Goal: Check status: Check status

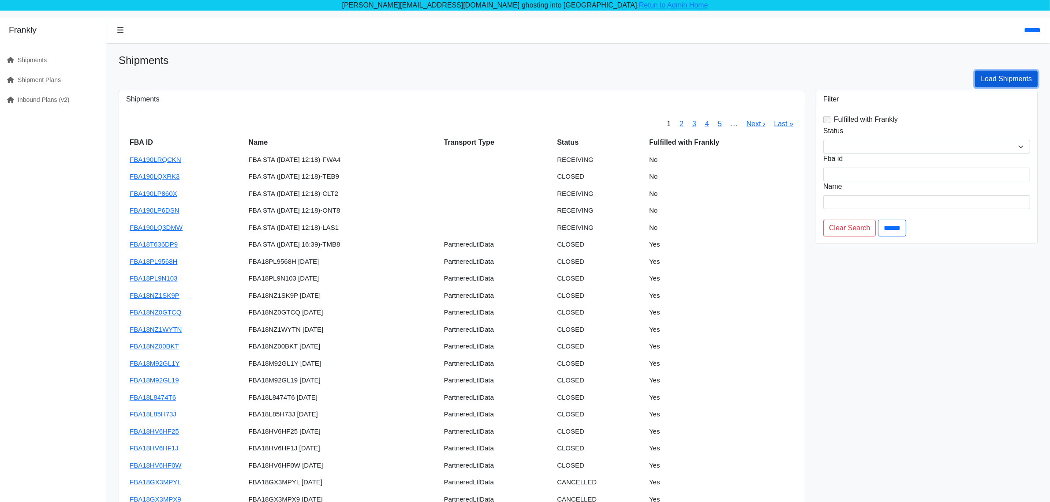
click at [986, 82] on link "Load Shipments" at bounding box center [1006, 79] width 63 height 17
